Goal: Task Accomplishment & Management: Use online tool/utility

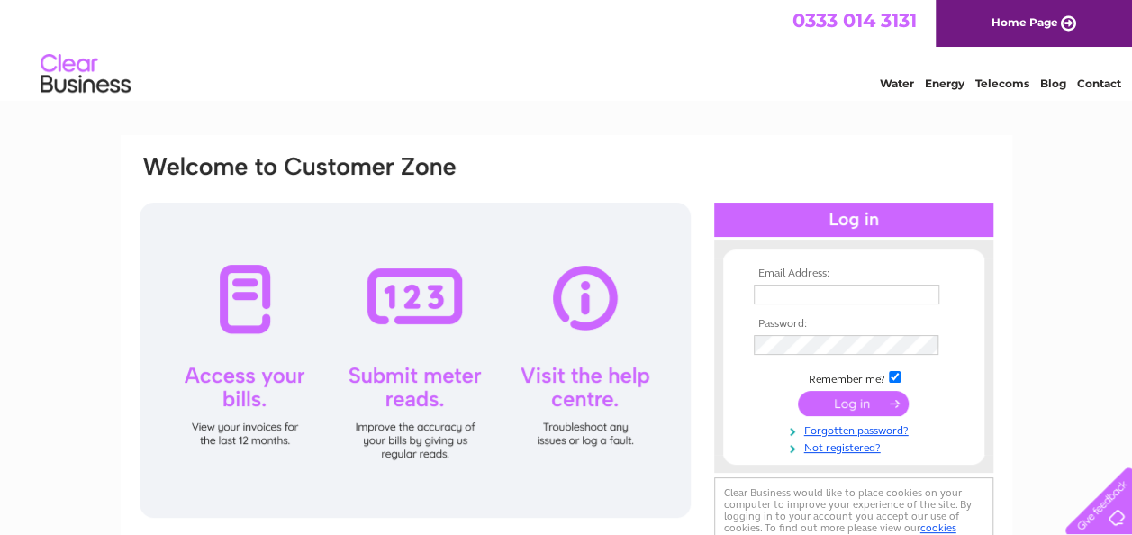
type input "hilditchc@hotmail.com"
click at [872, 410] on input "submit" at bounding box center [853, 403] width 111 height 25
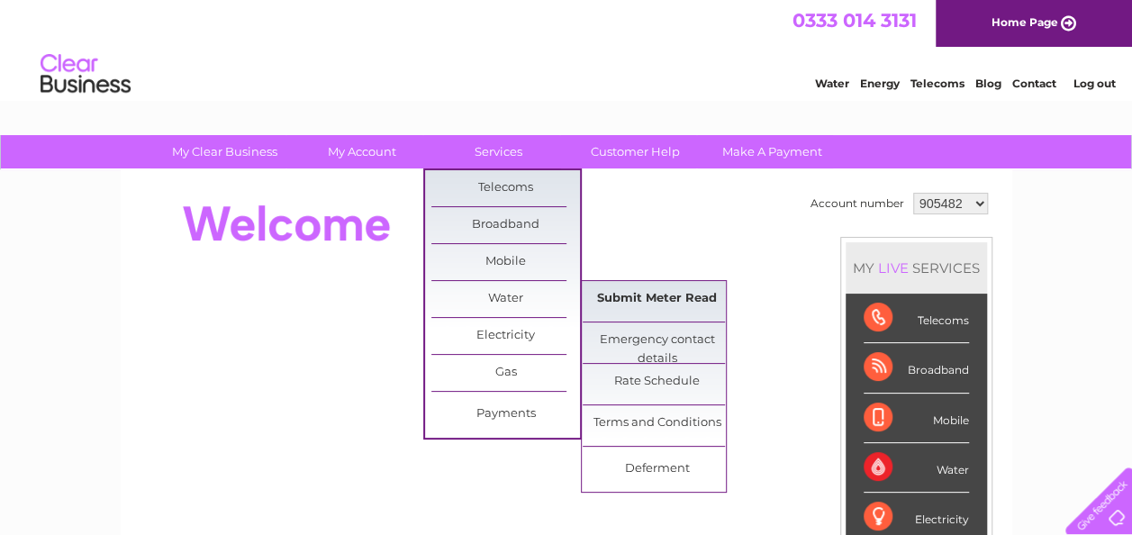
click at [647, 304] on link "Submit Meter Read" at bounding box center [657, 299] width 149 height 36
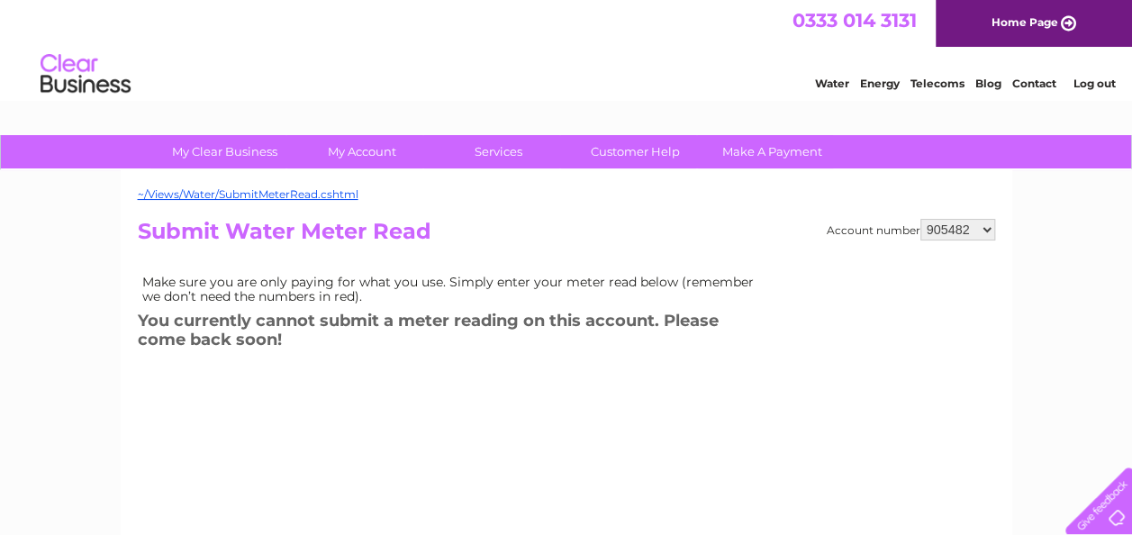
click at [975, 223] on select "905482 905484 923741 994537 1154086" at bounding box center [958, 230] width 75 height 22
select select "905484"
click at [922, 219] on select "905482 905484 923741 994537 1154086" at bounding box center [958, 230] width 75 height 22
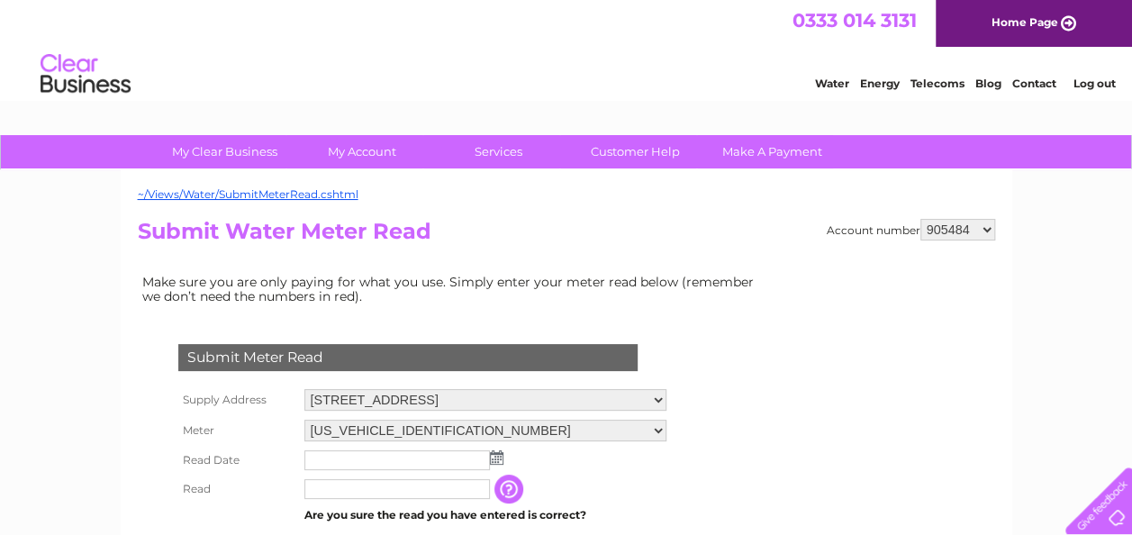
scroll to position [270, 0]
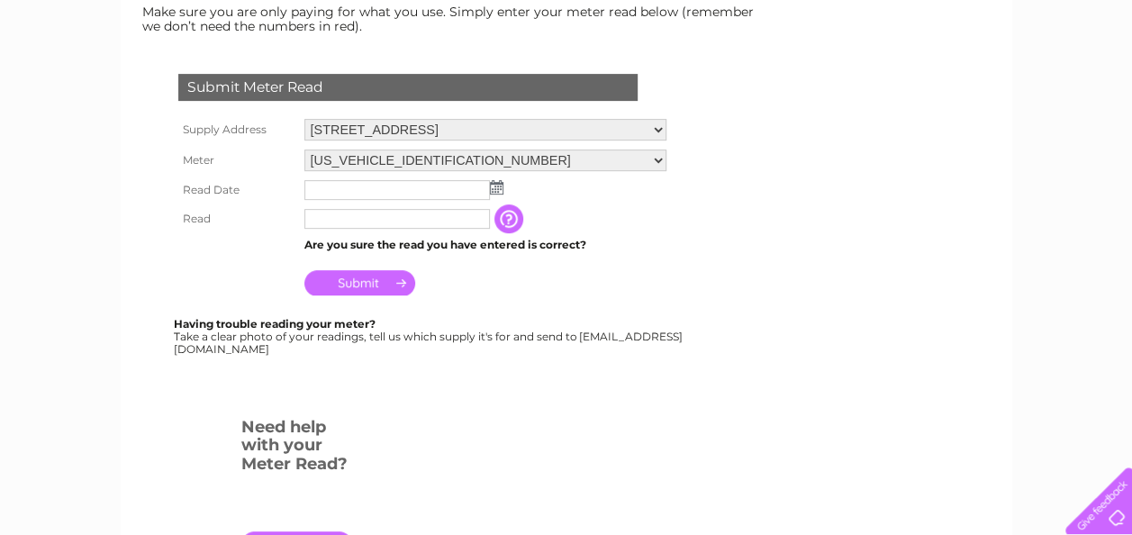
click at [491, 184] on img at bounding box center [497, 187] width 14 height 14
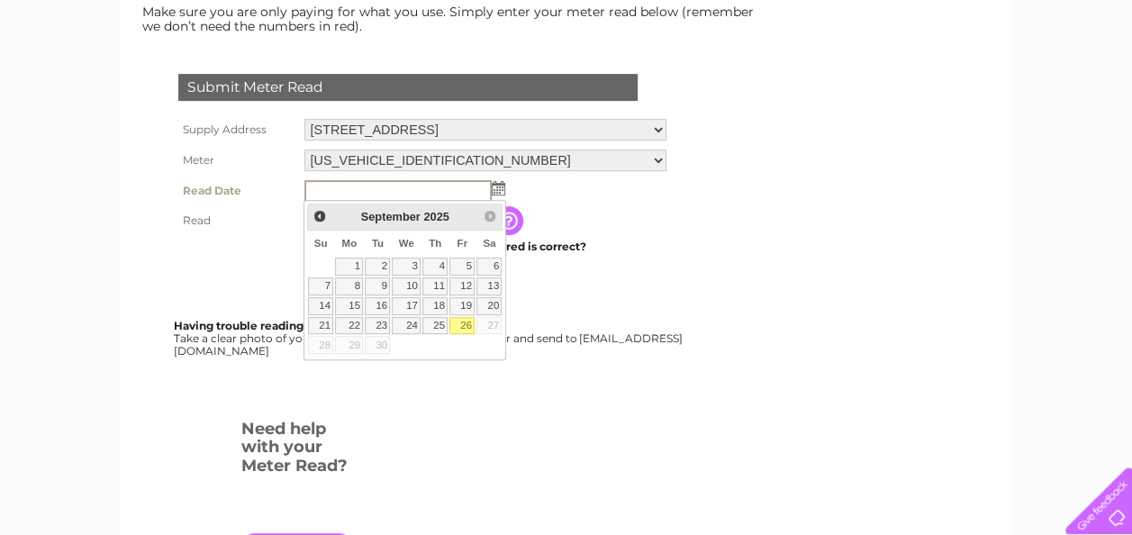
click at [467, 320] on link "26" at bounding box center [462, 326] width 25 height 18
type input "2025/09/26"
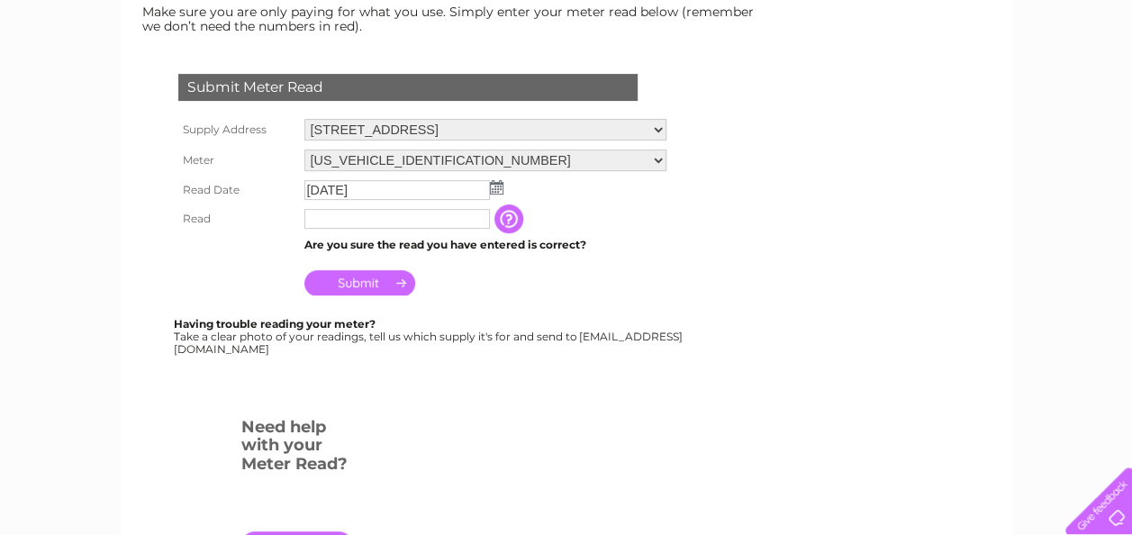
click at [373, 220] on input "text" at bounding box center [397, 219] width 186 height 20
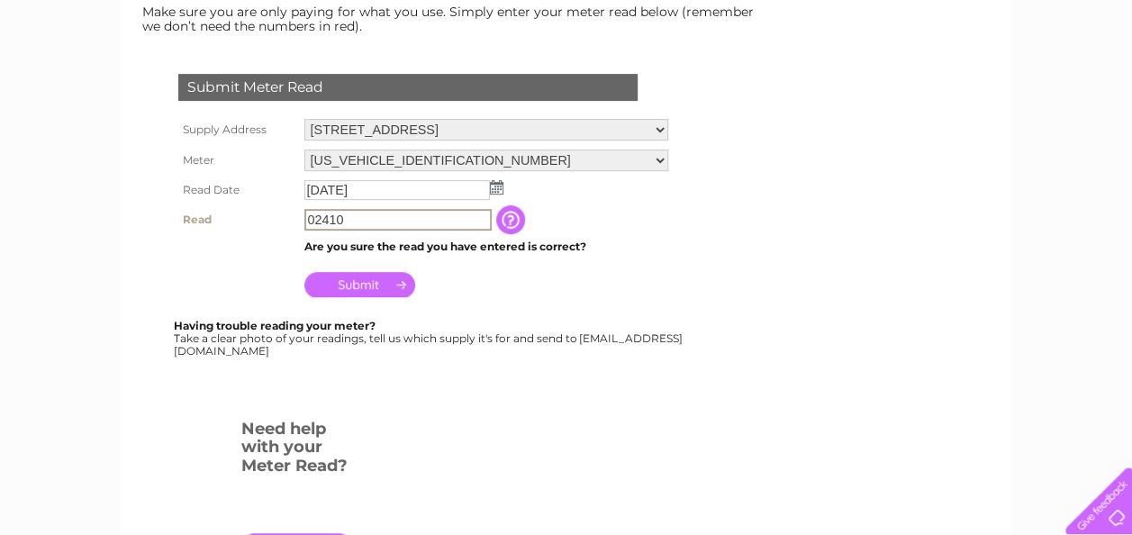
type input "02410"
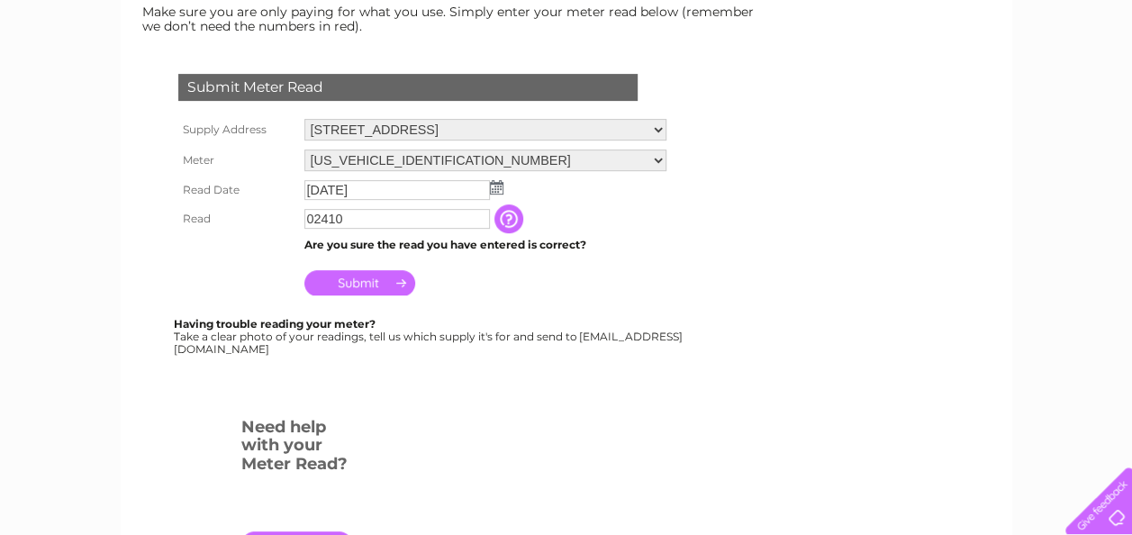
click at [368, 283] on input "Submit" at bounding box center [359, 282] width 111 height 25
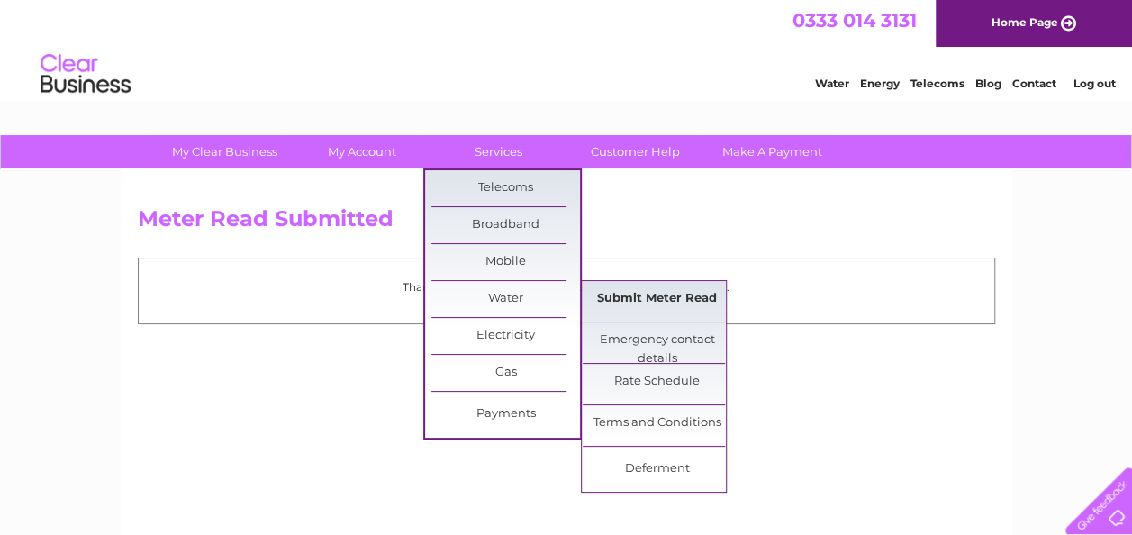
click at [670, 303] on link "Submit Meter Read" at bounding box center [657, 299] width 149 height 36
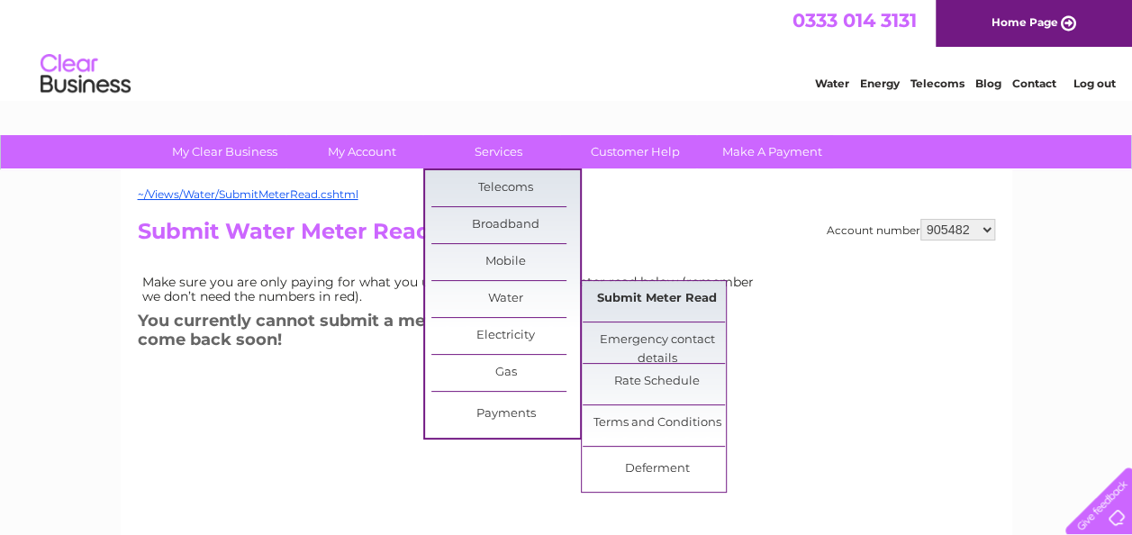
click at [639, 308] on link "Submit Meter Read" at bounding box center [657, 299] width 149 height 36
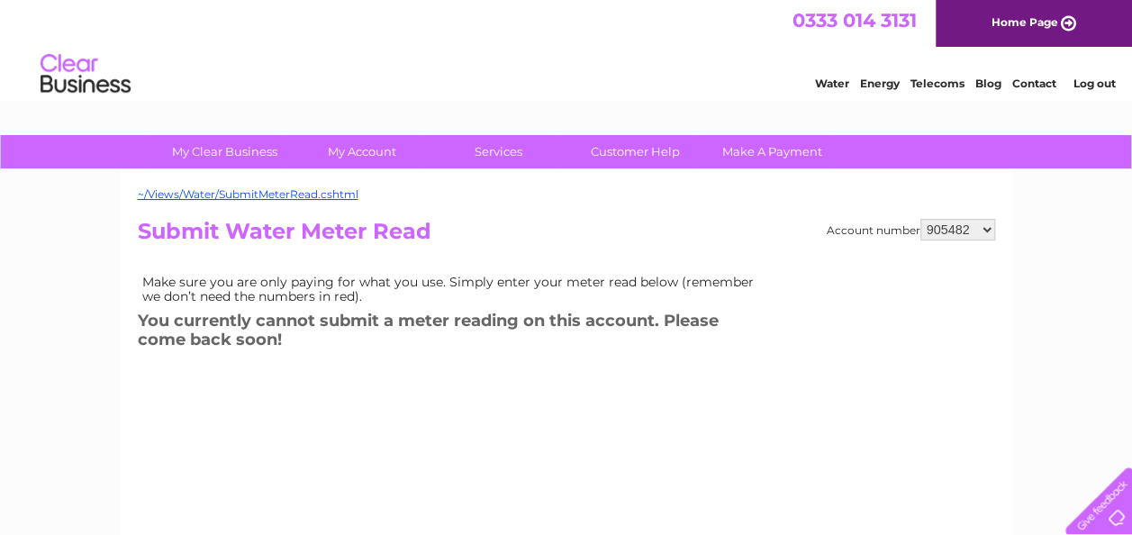
click at [934, 231] on select "905482 905484 923741 994537 1154086" at bounding box center [958, 230] width 75 height 22
select select "905484"
click at [922, 219] on select "905482 905484 923741 994537 1154086" at bounding box center [958, 230] width 75 height 22
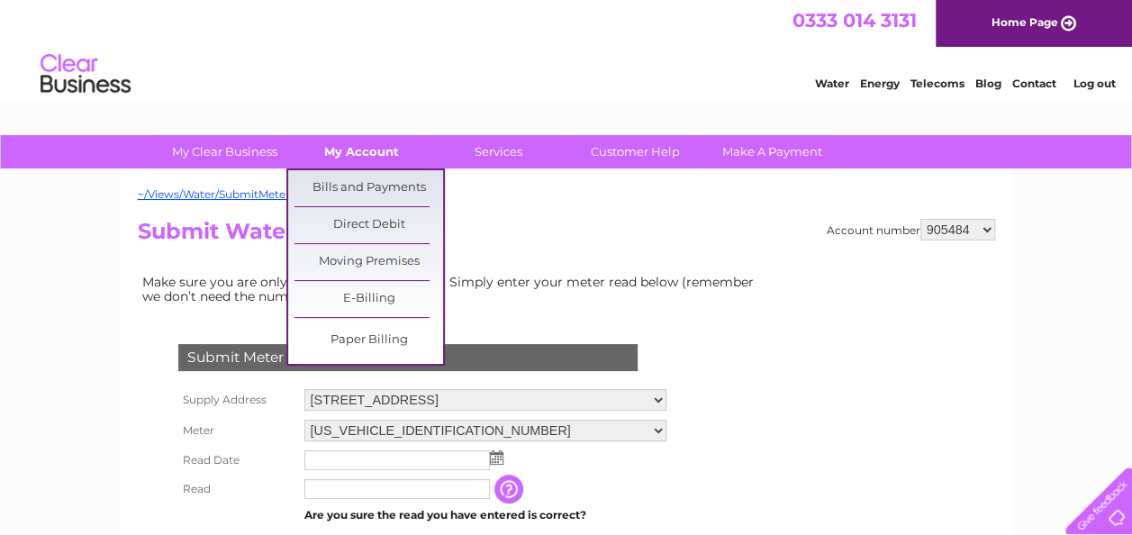
click at [358, 150] on link "My Account" at bounding box center [361, 151] width 149 height 33
click at [364, 184] on link "Bills and Payments" at bounding box center [369, 188] width 149 height 36
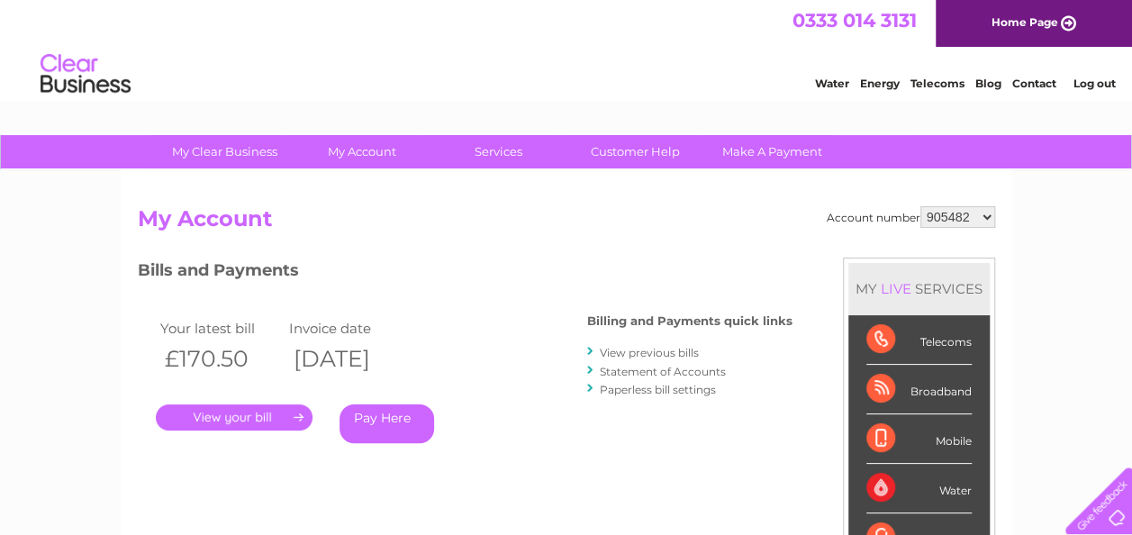
click at [946, 213] on select "905482 905484 923741 994537 1154086" at bounding box center [958, 217] width 75 height 22
click at [922, 206] on select "905482 905484 923741 994537 1154086" at bounding box center [958, 217] width 75 height 22
click at [229, 415] on link "." at bounding box center [234, 417] width 157 height 26
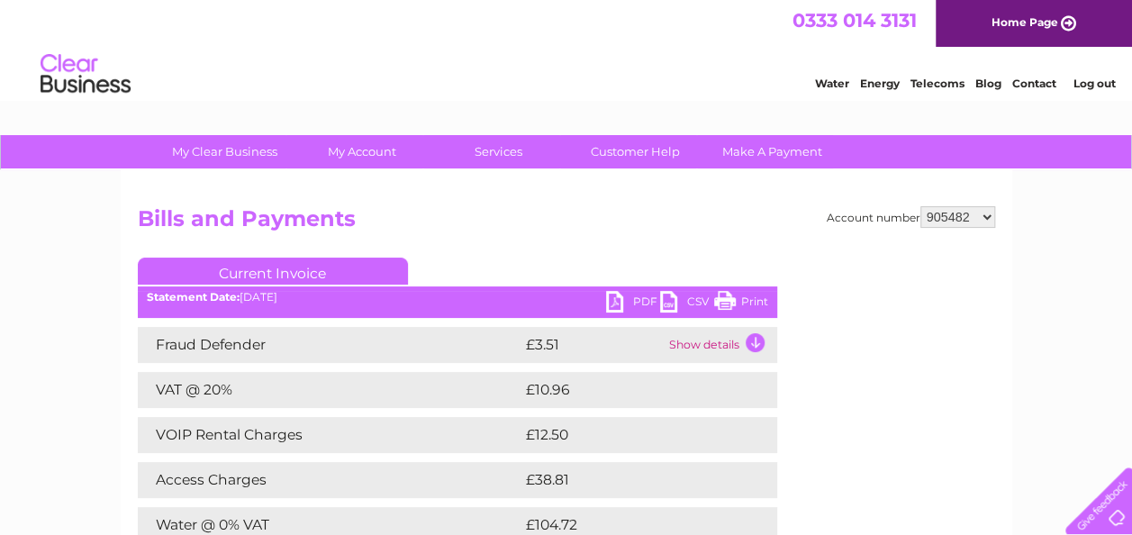
click at [636, 295] on link "PDF" at bounding box center [633, 304] width 54 height 26
